Goal: Communication & Community: Ask a question

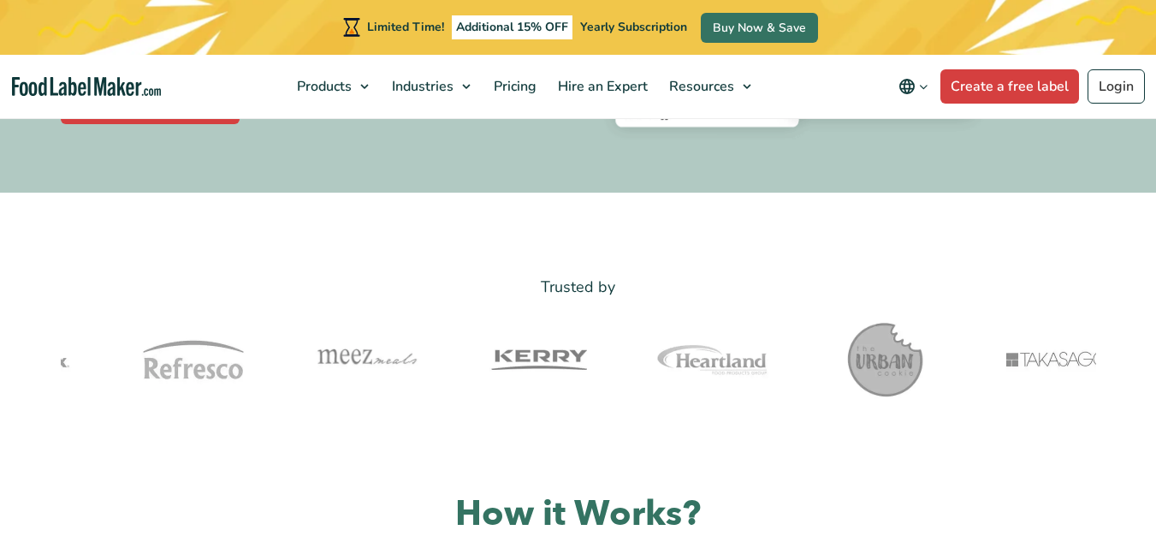
scroll to position [940, 0]
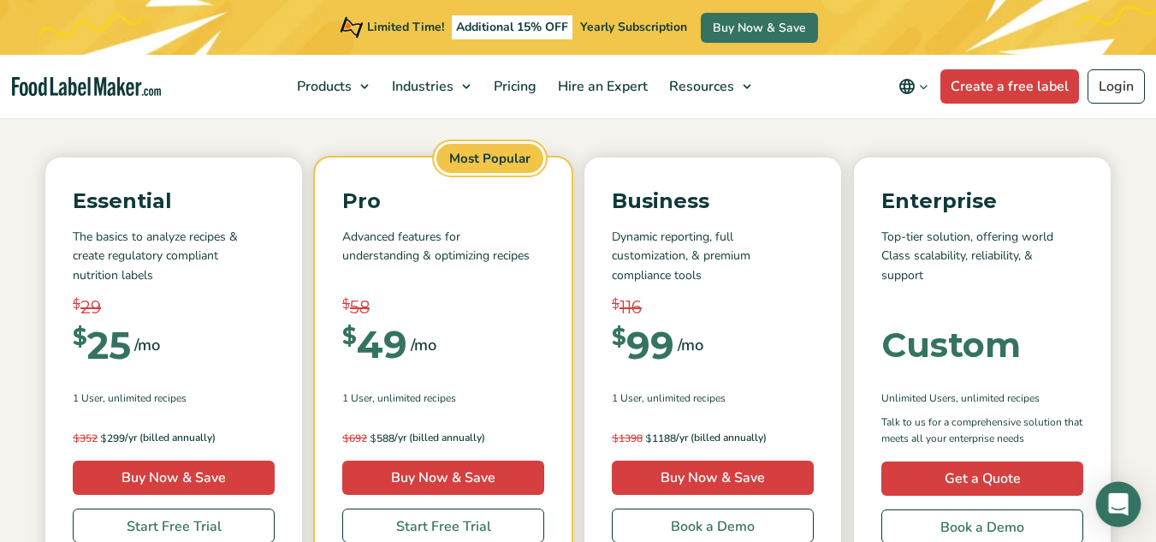
click at [1112, 506] on icon "Open Intercom Messenger" at bounding box center [1118, 504] width 20 height 22
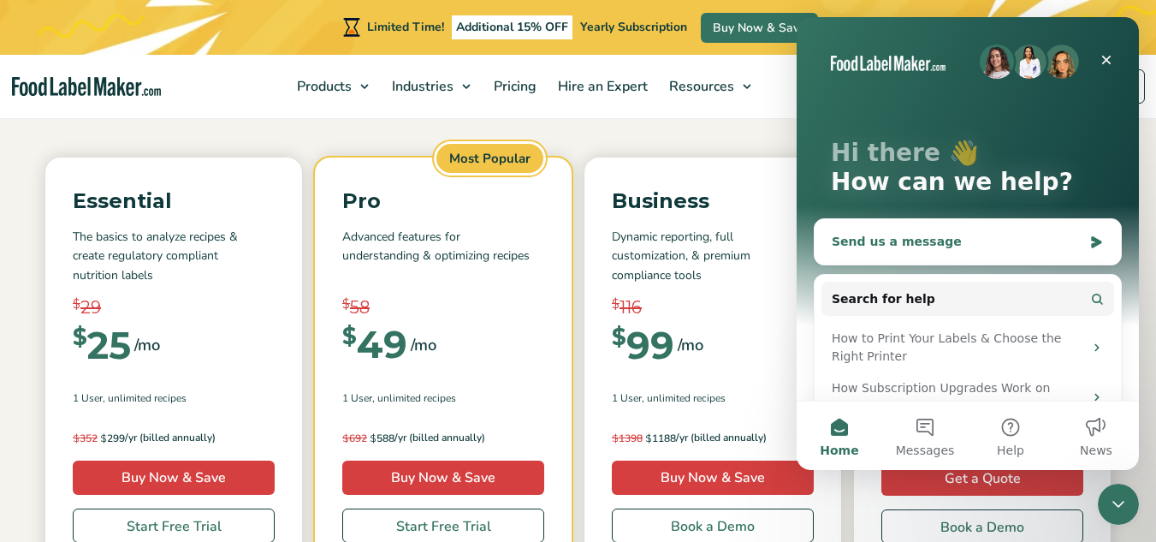
click at [927, 245] on div "Send us a message" at bounding box center [957, 242] width 251 height 18
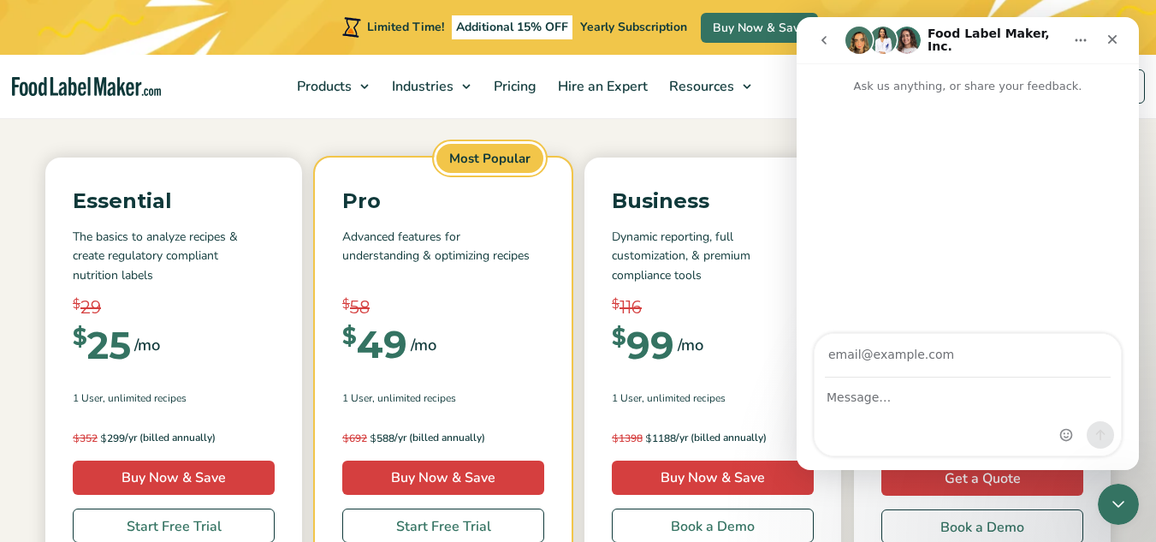
click at [927, 245] on div "Intercom messenger" at bounding box center [967, 215] width 342 height 240
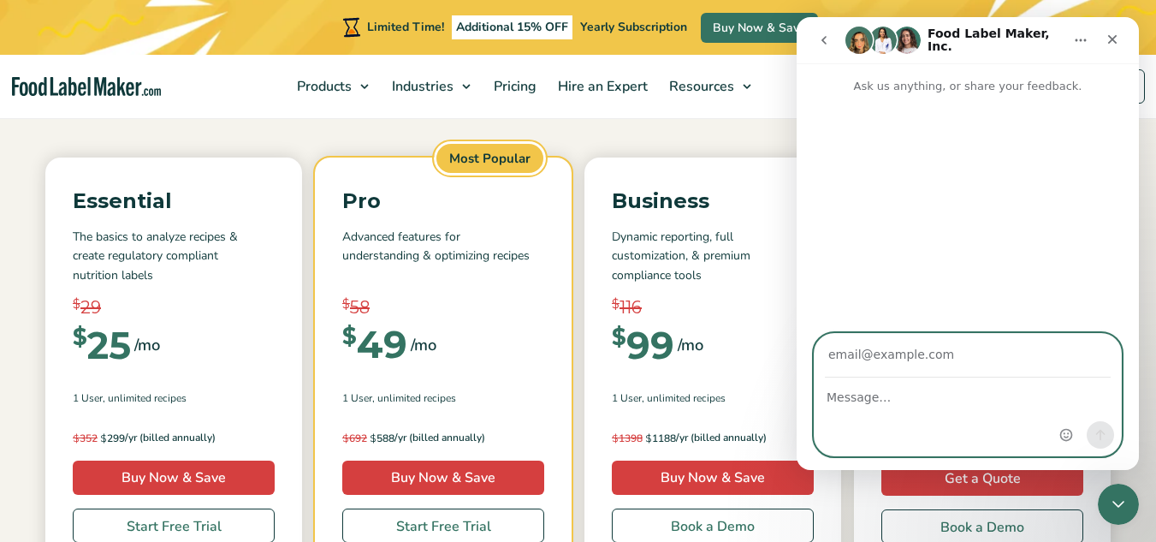
click at [895, 350] on input "Your email" at bounding box center [968, 356] width 286 height 44
type input "[EMAIL_ADDRESS][DOMAIN_NAME]"
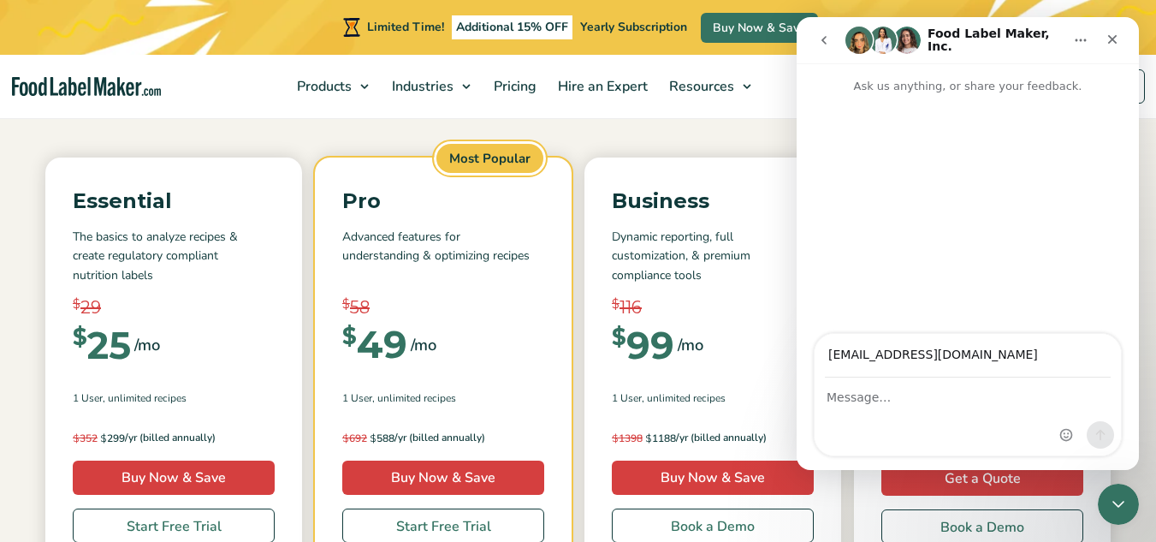
click at [912, 407] on div "Intercom messenger" at bounding box center [967, 416] width 306 height 77
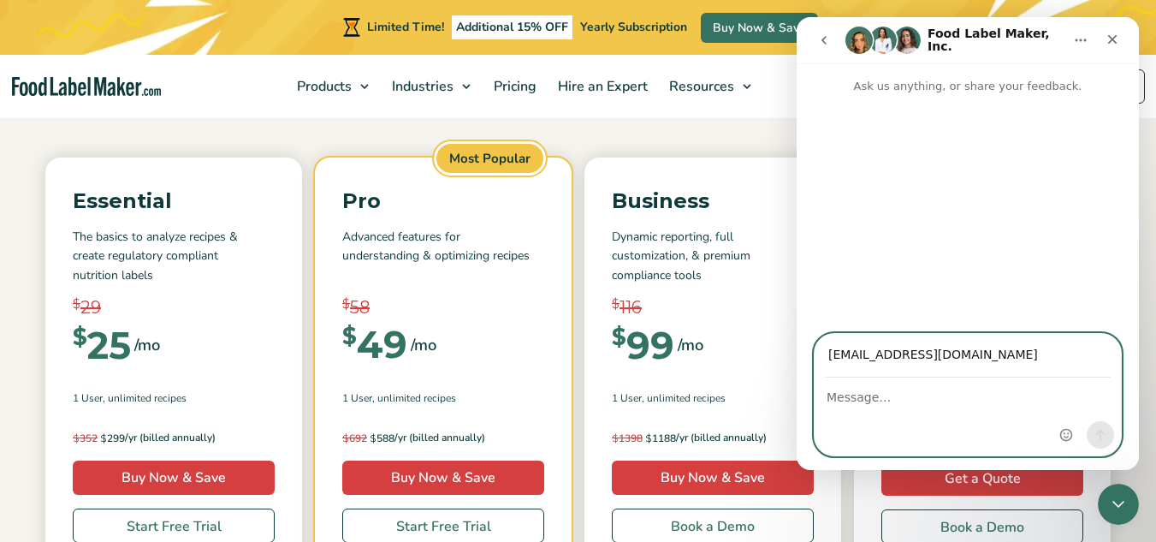
click at [889, 396] on textarea "Message…" at bounding box center [967, 392] width 306 height 29
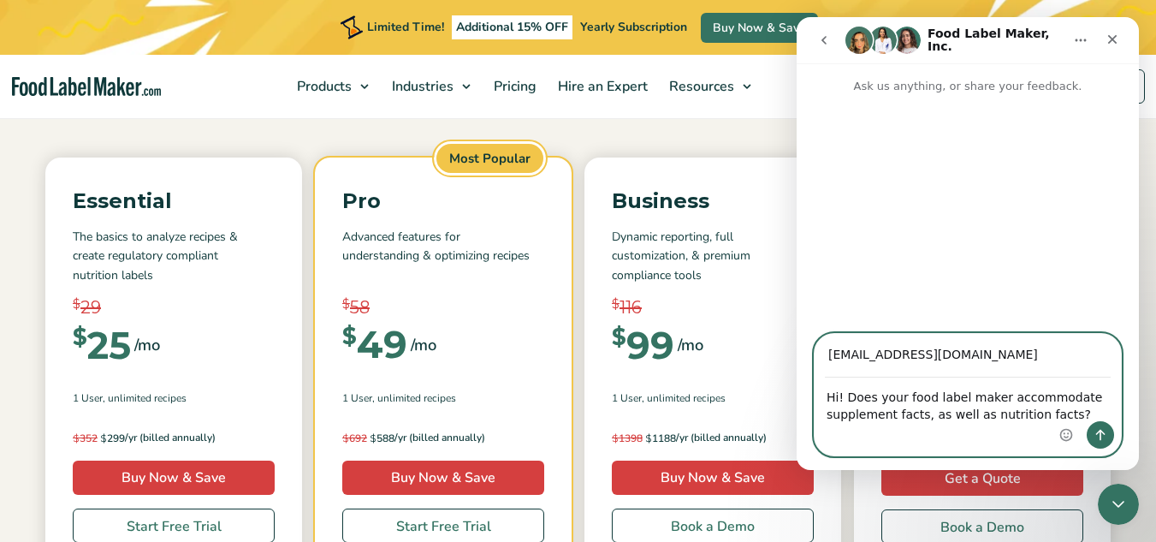
type textarea "Hi! Does your food label maker accommodate supplement facts, as well as nutriti…"
click at [1109, 433] on button "Send a message…" at bounding box center [1099, 434] width 27 height 27
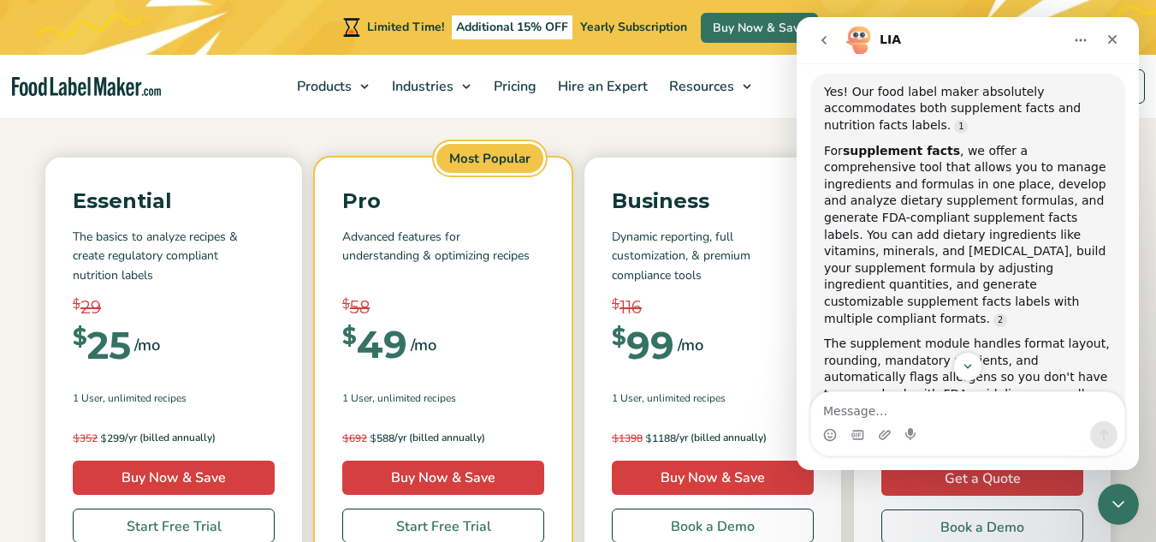
scroll to position [126, 0]
click at [1134, 376] on div "Intercom messenger" at bounding box center [967, 366] width 342 height 29
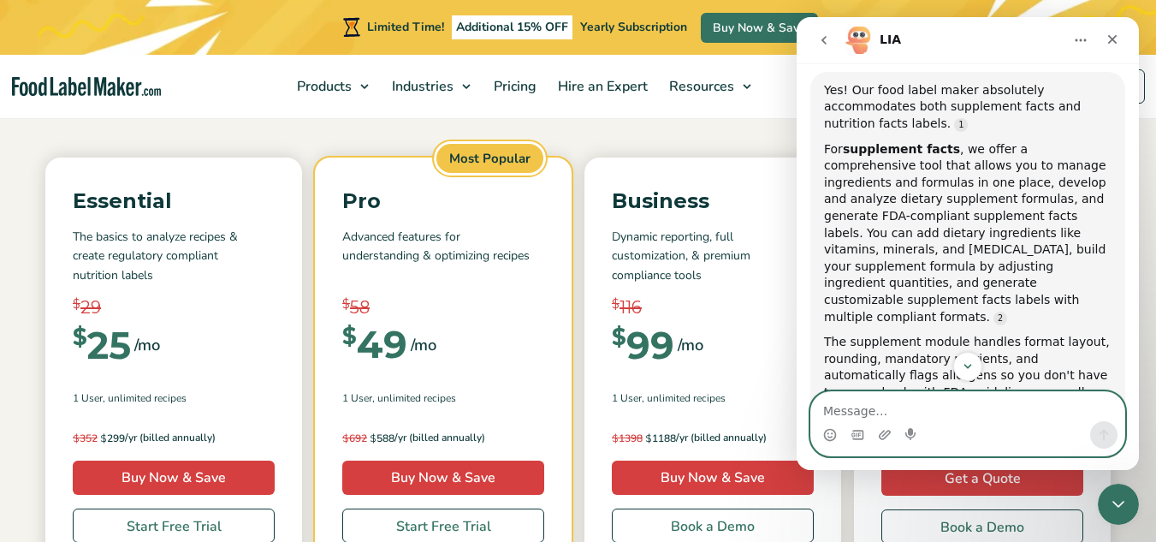
click at [962, 409] on textarea "Message…" at bounding box center [967, 406] width 313 height 29
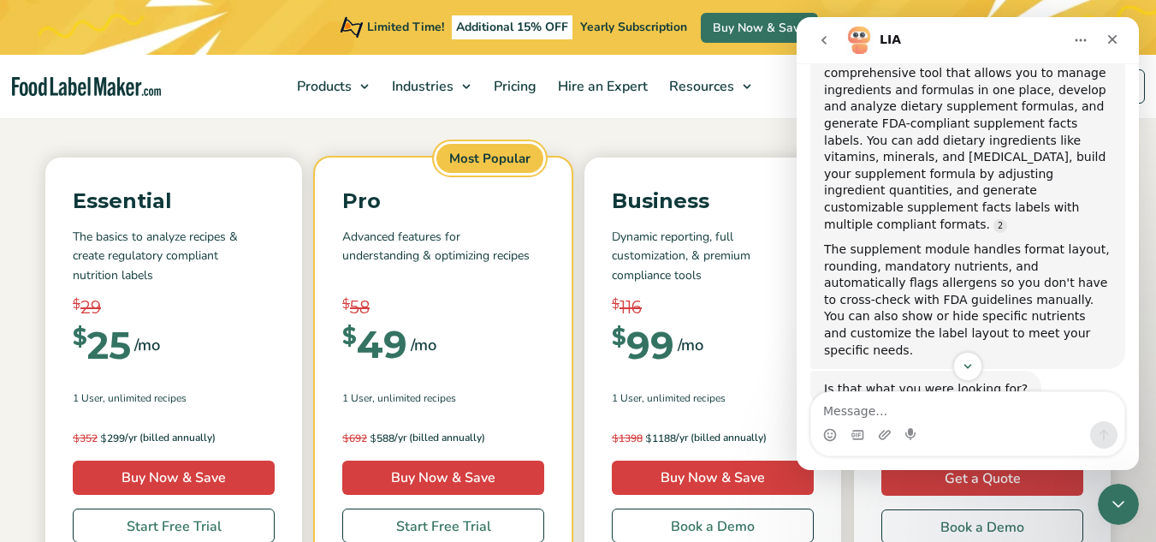
scroll to position [222, 0]
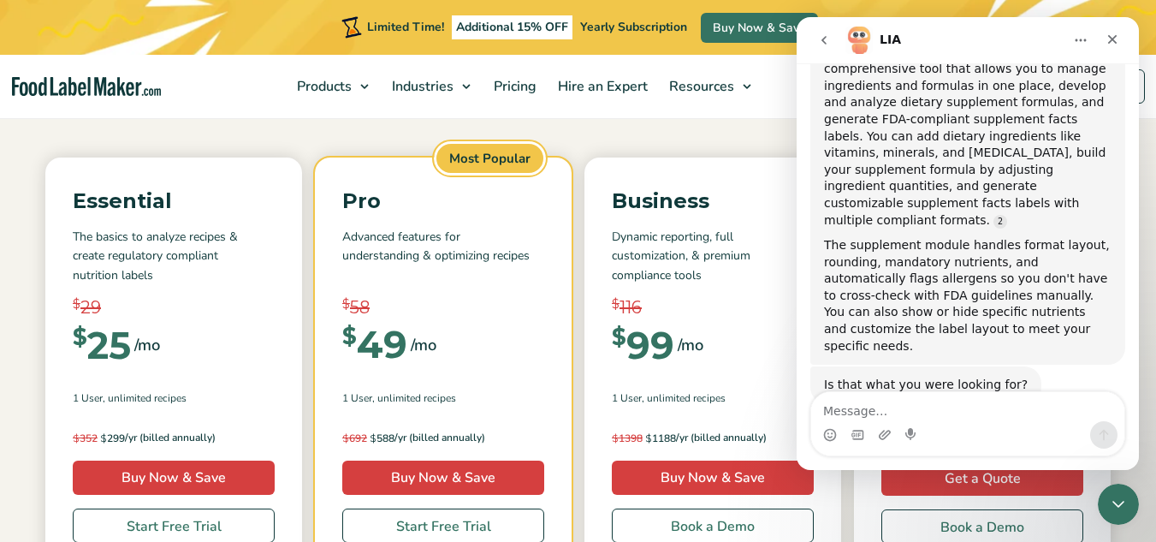
drag, startPoint x: 1134, startPoint y: 276, endPoint x: 1937, endPoint y: 365, distance: 807.4
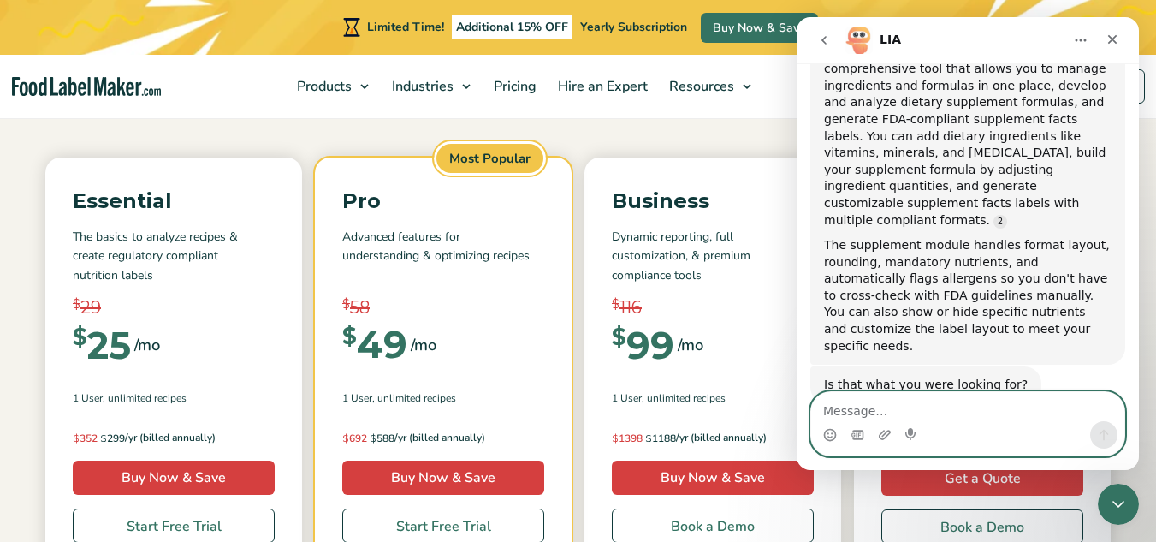
click at [853, 412] on textarea "Message…" at bounding box center [967, 406] width 313 height 29
click at [854, 405] on textarea "G" at bounding box center [967, 406] width 313 height 29
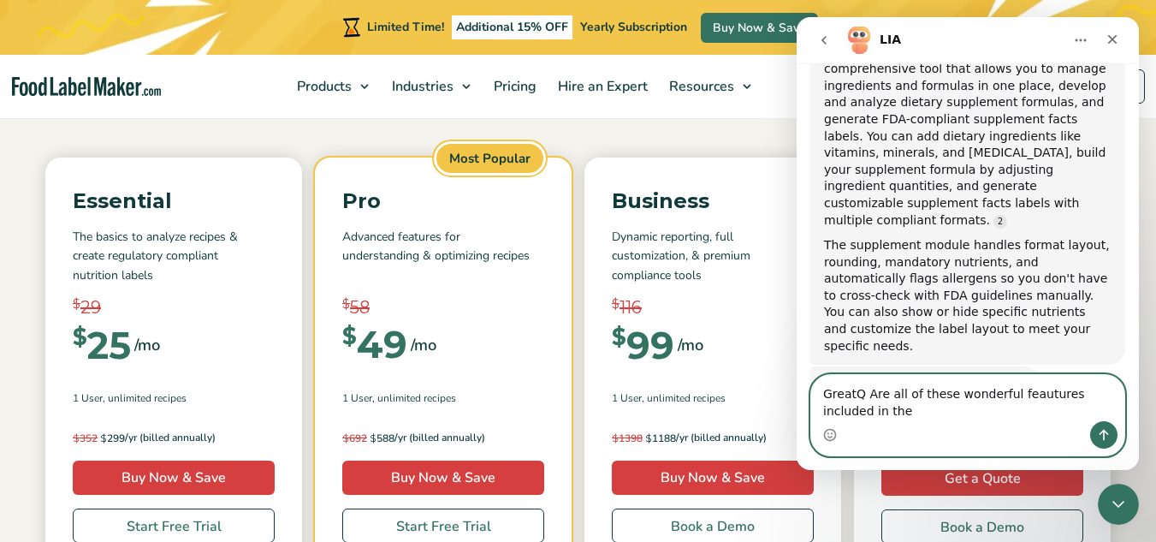
scroll to position [126, 0]
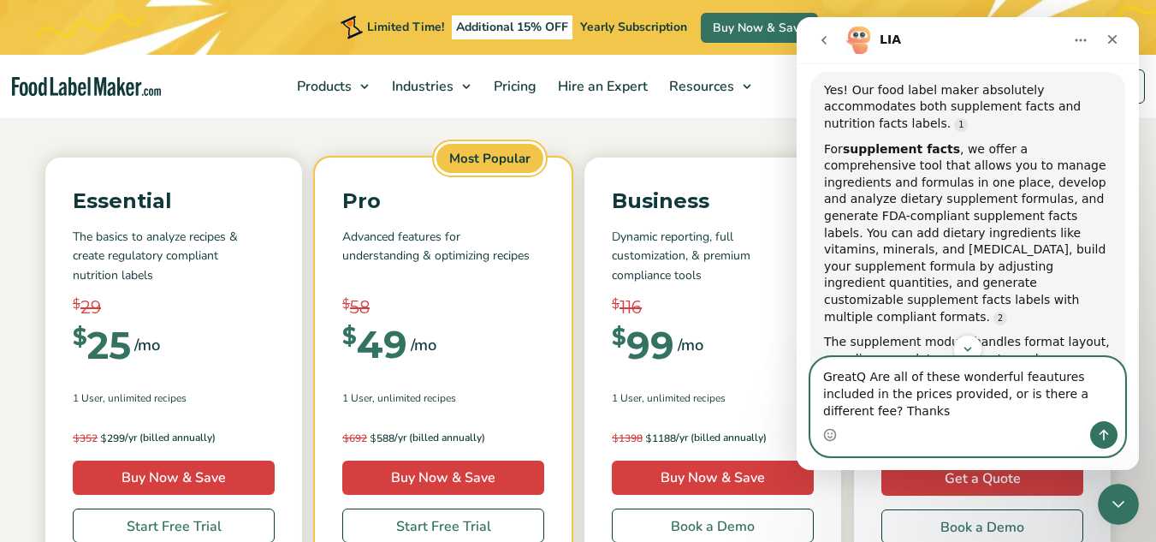
type textarea "GreatQ Are all of these wonderful feautures included in the prices provided, or…"
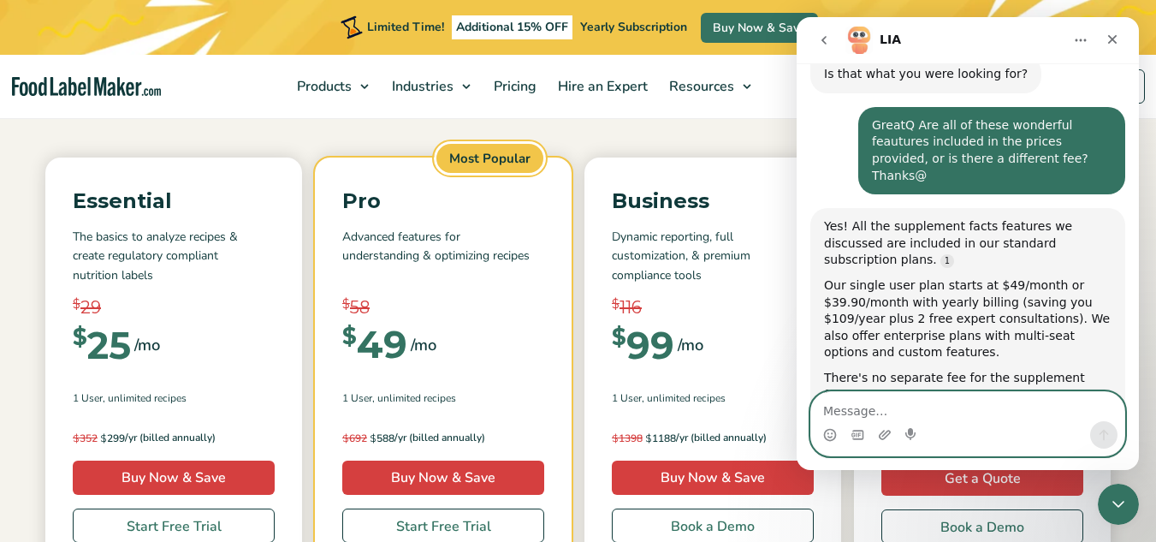
scroll to position [582, 0]
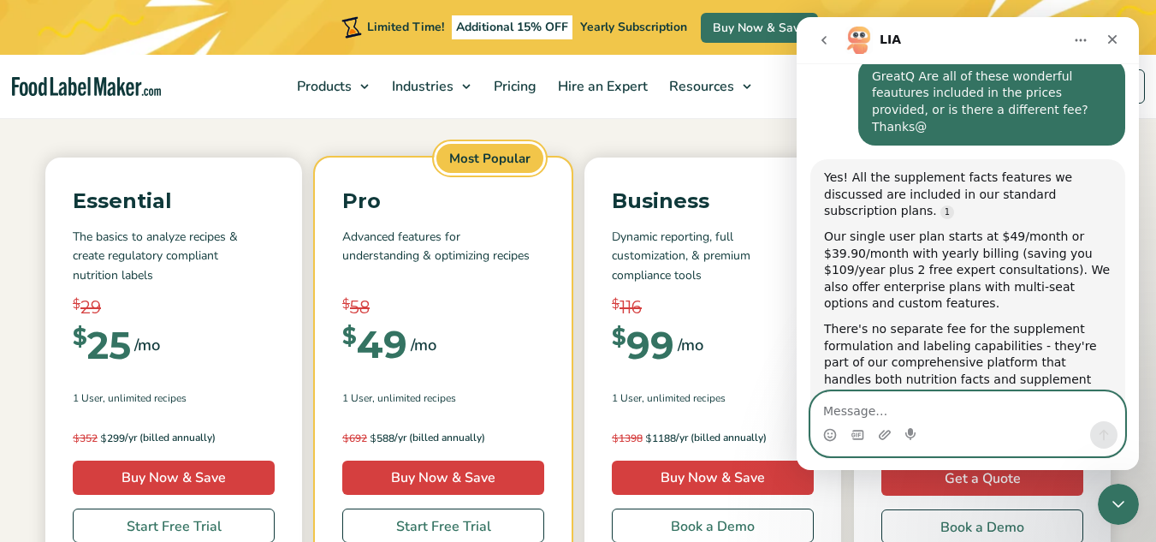
click at [906, 406] on textarea "Message…" at bounding box center [967, 406] width 313 height 29
click at [824, 409] on textarea "Sounds awesome!" at bounding box center [967, 406] width 313 height 29
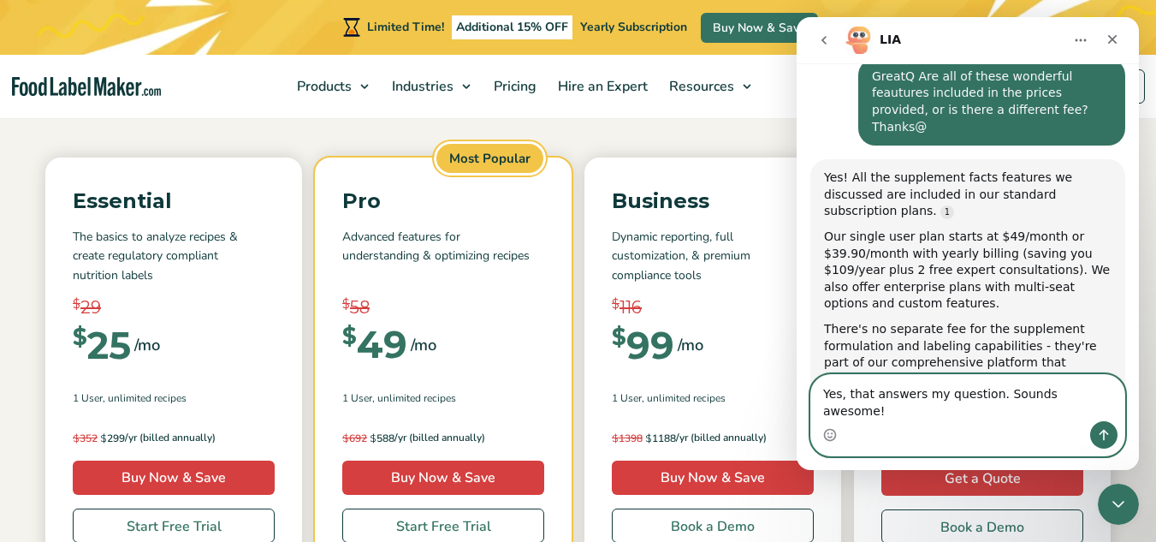
click at [1107, 412] on textarea "Yes, that answers my question. Sounds awesome!" at bounding box center [967, 398] width 313 height 46
type textarea "Yes, that answers my question. Sounds awesome!"
click at [825, 438] on circle "Emoji picker" at bounding box center [829, 434] width 11 height 11
click at [1104, 428] on icon "Send a message…" at bounding box center [1104, 435] width 14 height 14
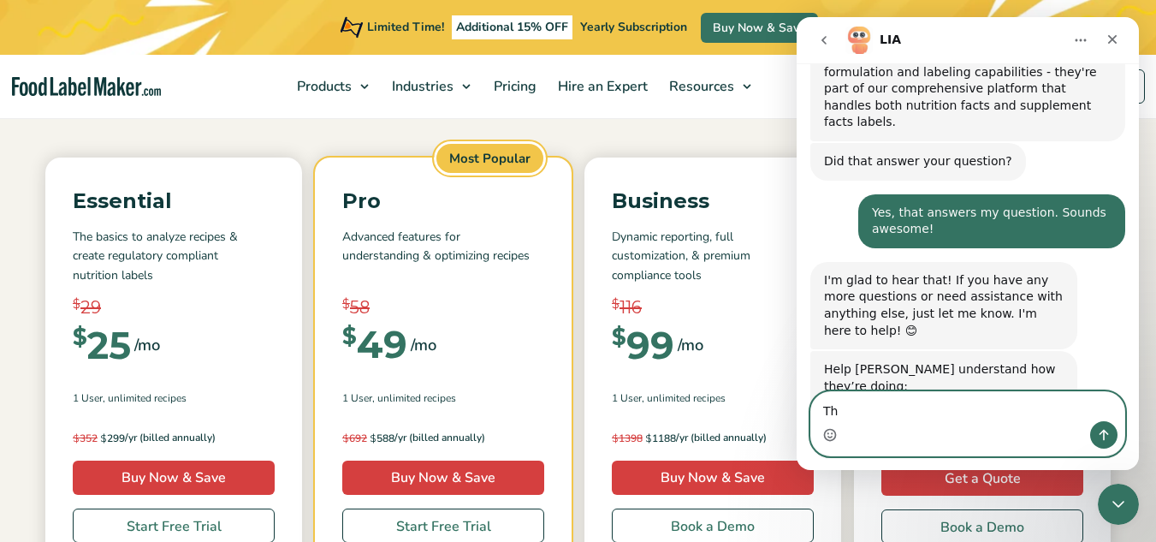
scroll to position [859, 0]
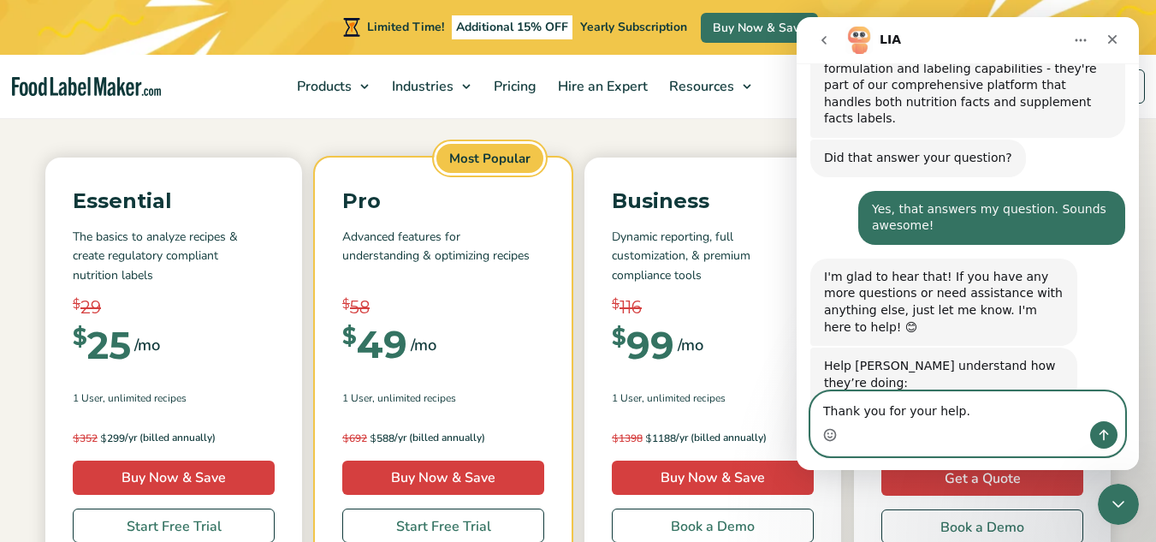
type textarea "Thank you for your help."
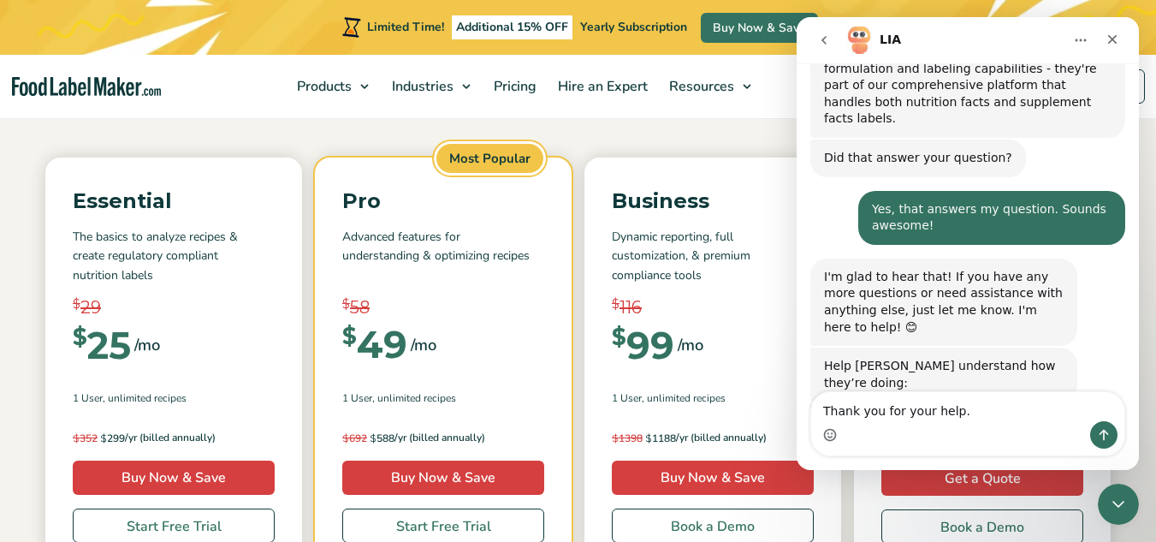
click at [971, 450] on span "Great" at bounding box center [970, 465] width 31 height 31
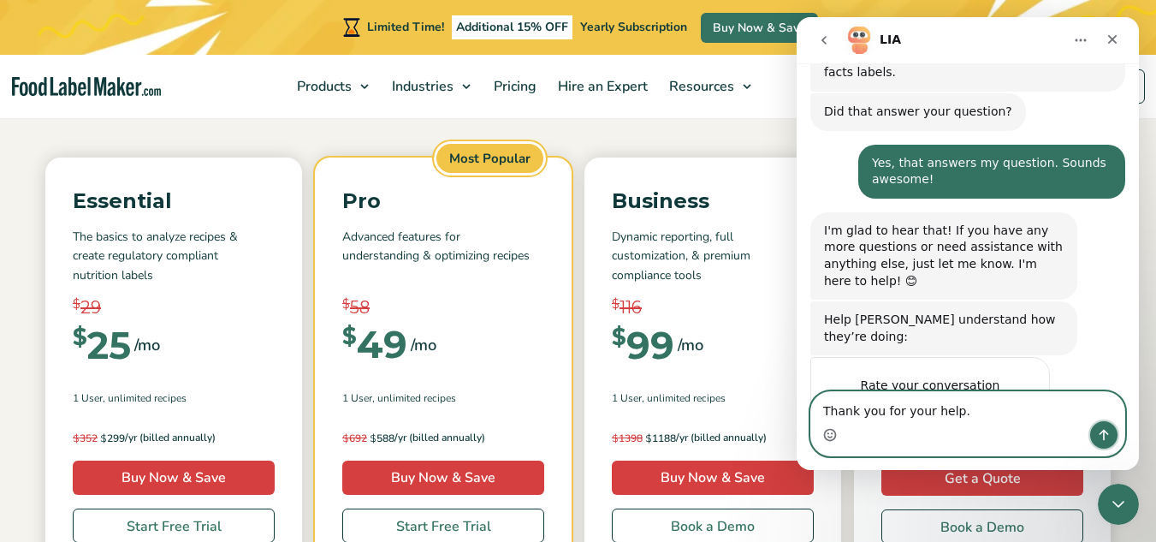
click at [1100, 430] on icon "Send a message…" at bounding box center [1104, 435] width 14 height 14
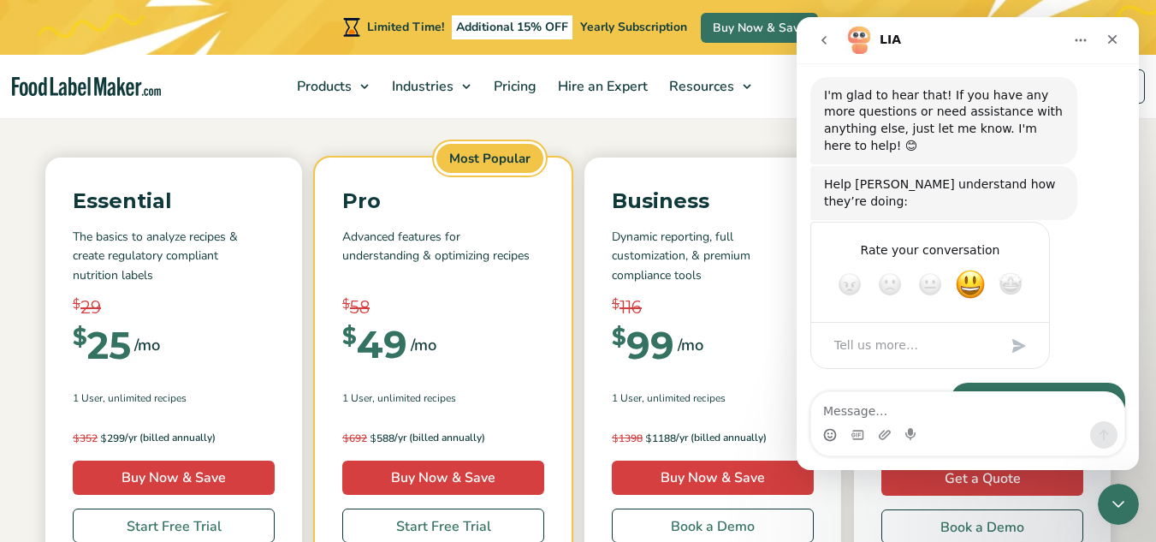
scroll to position [1211, 0]
